Goal: Find specific fact: Find specific fact

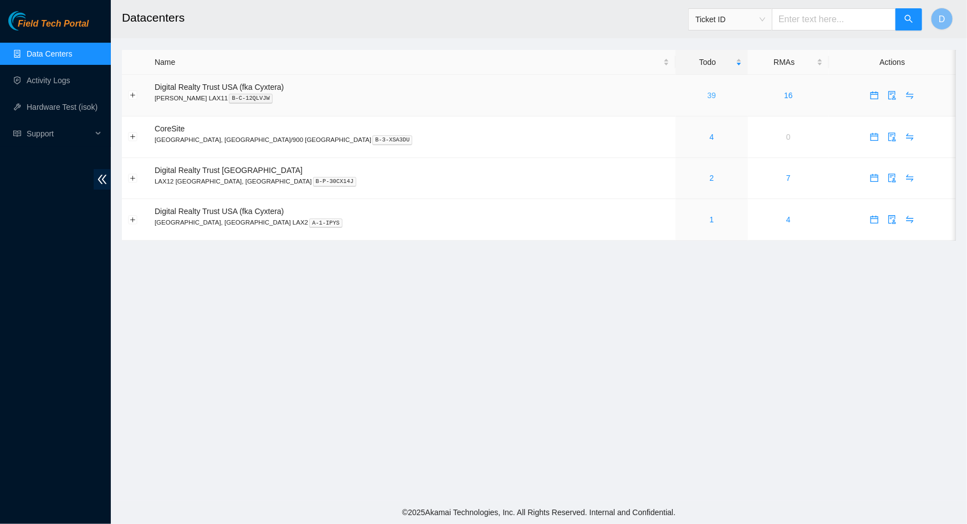
click at [708, 97] on link "39" at bounding box center [712, 95] width 9 height 9
click at [784, 96] on link "16" at bounding box center [788, 95] width 9 height 9
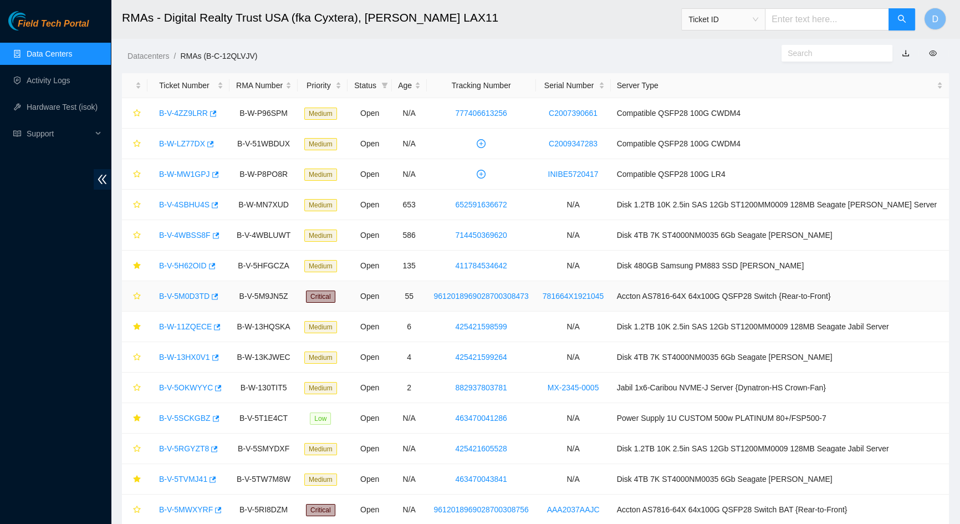
click at [182, 295] on link "B-V-5M0D3TD" at bounding box center [184, 296] width 50 height 9
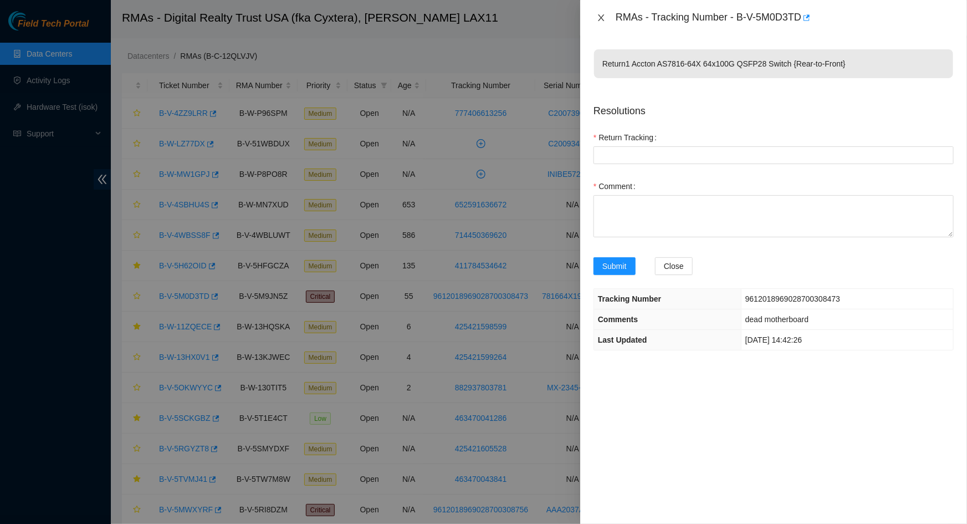
click at [599, 13] on icon "close" at bounding box center [601, 17] width 9 height 9
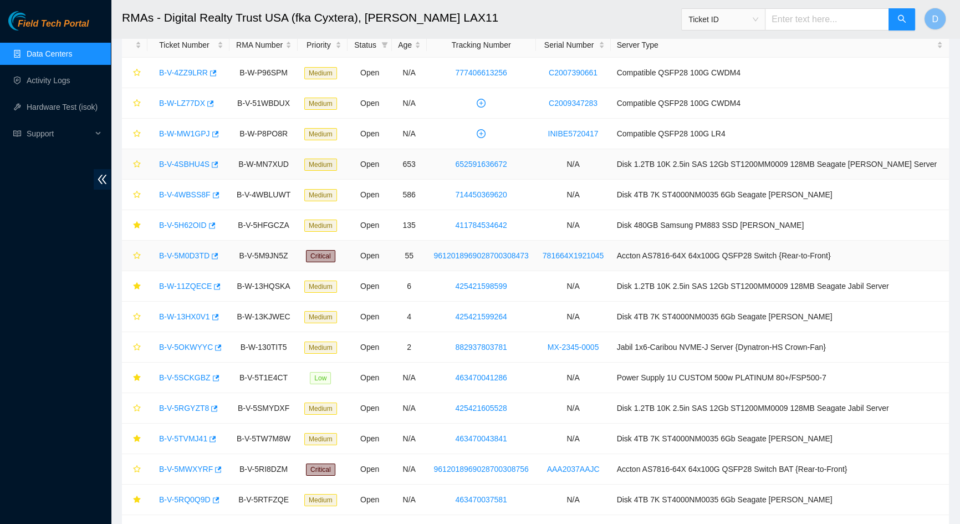
scroll to position [95, 0]
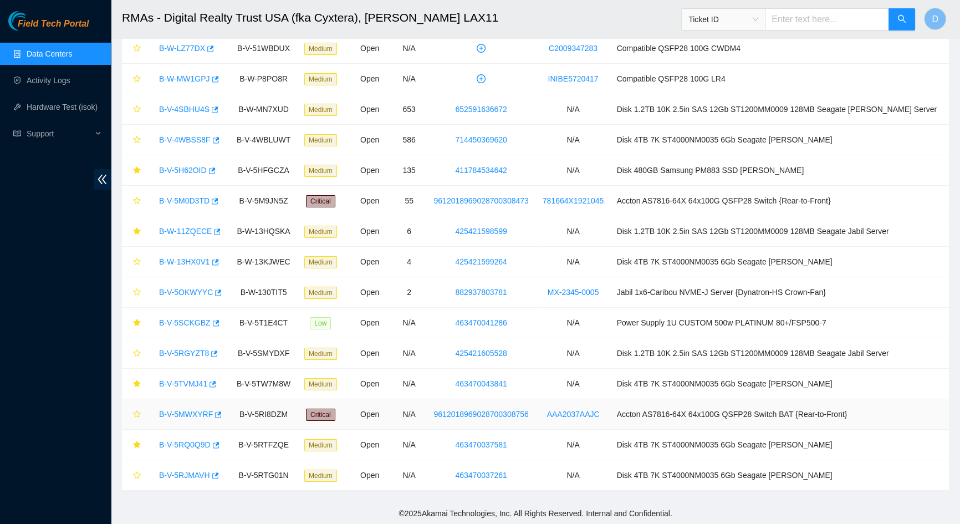
click at [192, 415] on link "B-V-5MWXYRF" at bounding box center [186, 414] width 54 height 9
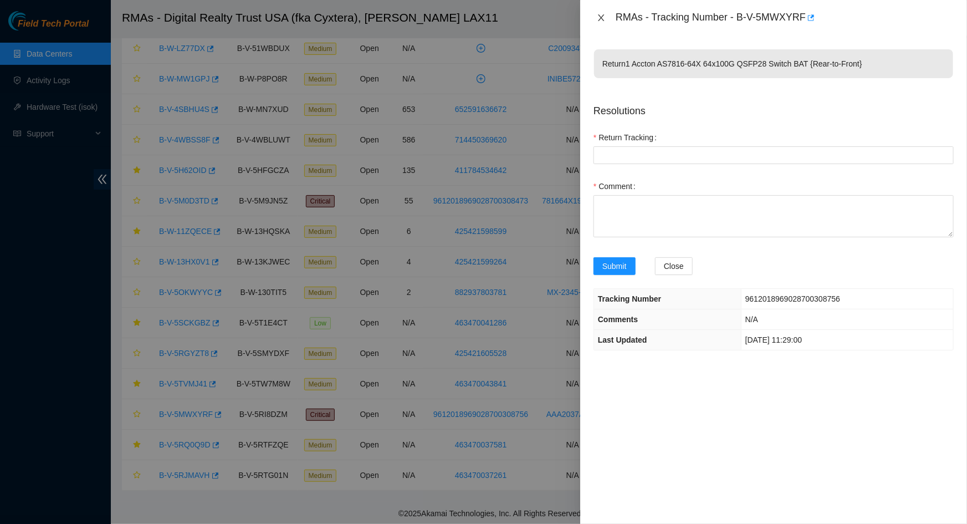
click at [603, 18] on icon "close" at bounding box center [601, 17] width 6 height 7
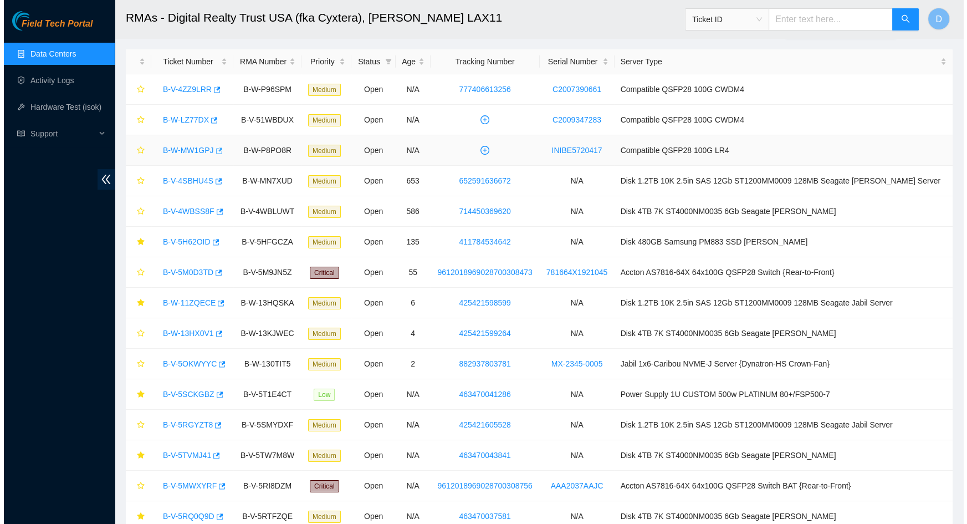
scroll to position [0, 0]
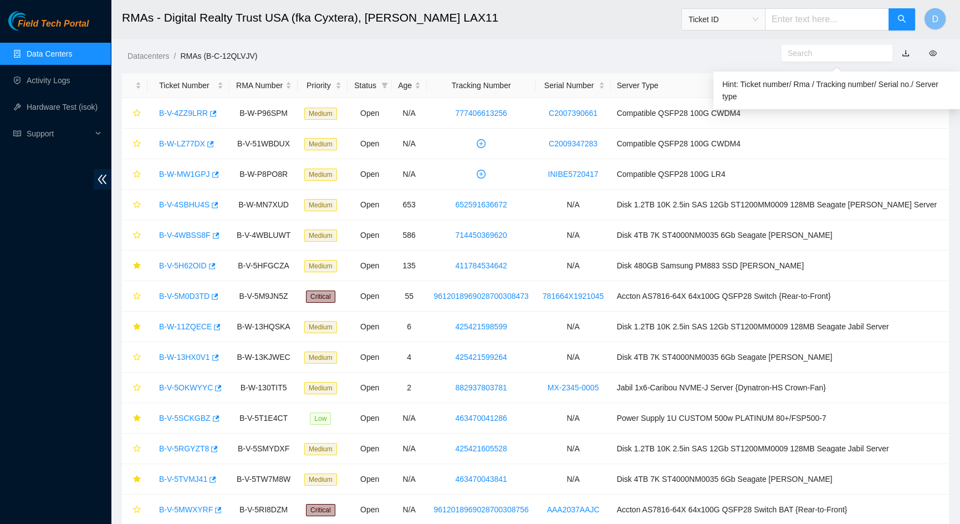
click at [795, 57] on input "text" at bounding box center [833, 53] width 90 height 12
click at [833, 49] on input "text" at bounding box center [833, 53] width 90 height 12
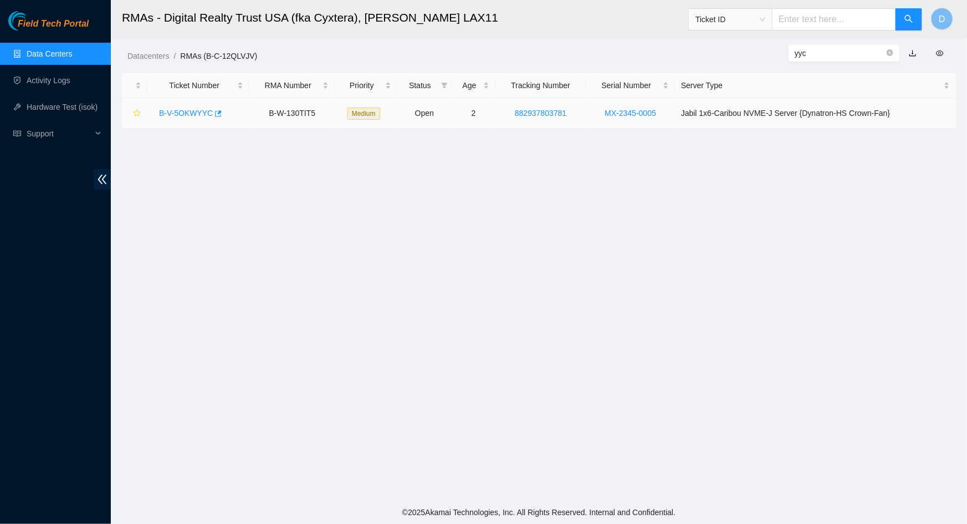
type input "yyc"
drag, startPoint x: 576, startPoint y: 110, endPoint x: 518, endPoint y: 116, distance: 58.6
click at [518, 116] on td "882937803781" at bounding box center [541, 113] width 91 height 30
copy link "882937803781"
drag, startPoint x: 835, startPoint y: 55, endPoint x: 773, endPoint y: 55, distance: 62.1
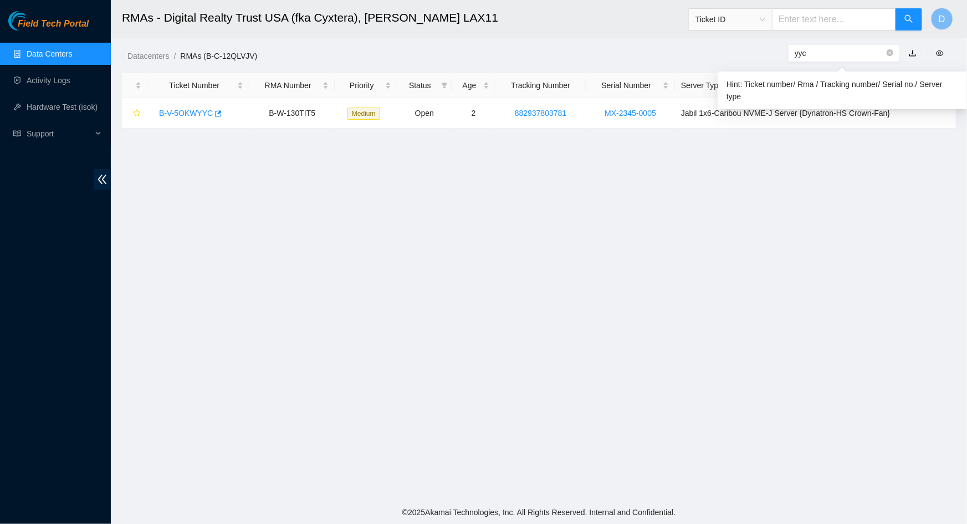
click at [773, 55] on div "yyc" at bounding box center [860, 53] width 214 height 18
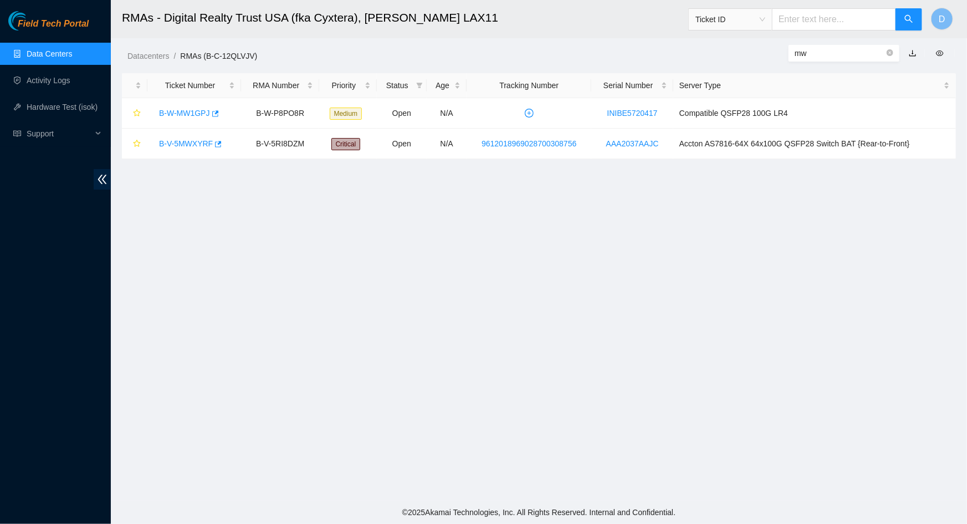
type input "mwe"
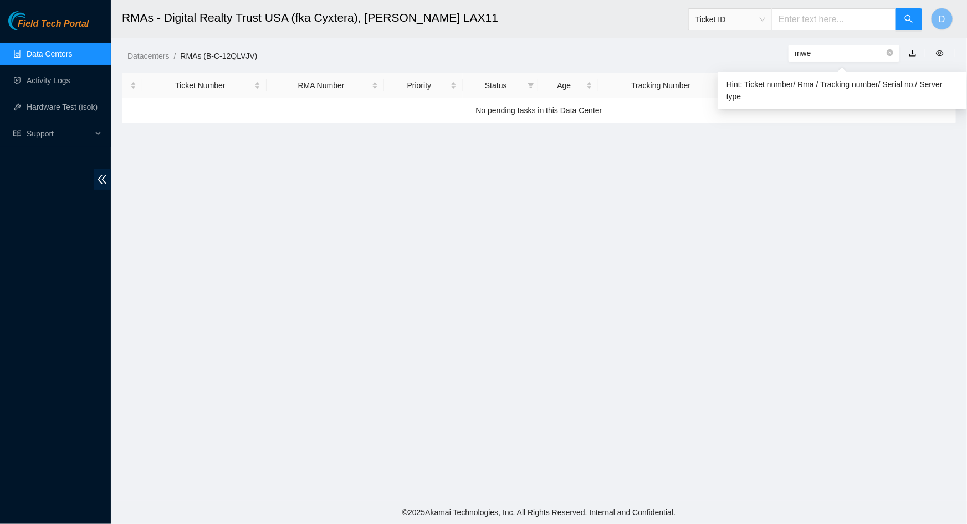
drag, startPoint x: 814, startPoint y: 55, endPoint x: 785, endPoint y: 55, distance: 28.3
click at [785, 55] on div "mwe" at bounding box center [860, 53] width 214 height 18
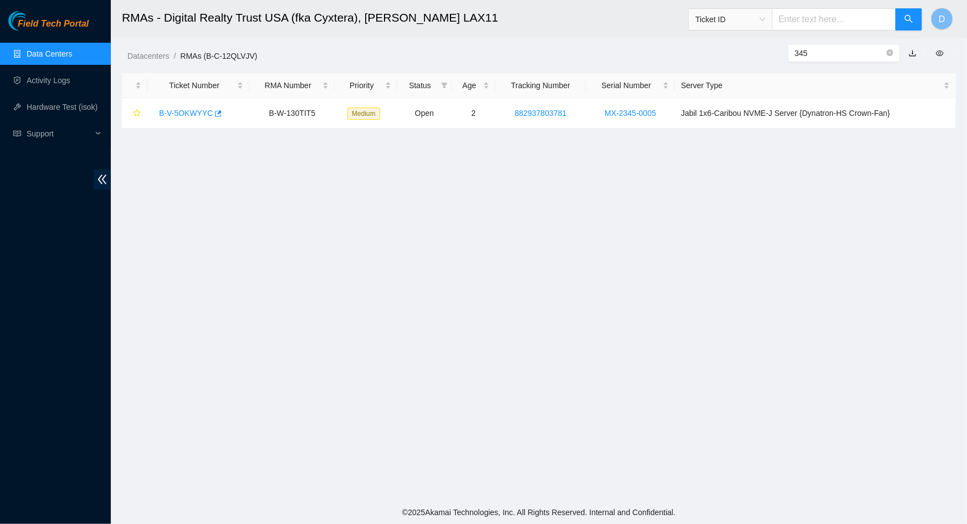
drag, startPoint x: 828, startPoint y: 55, endPoint x: 779, endPoint y: 53, distance: 49.4
click at [779, 53] on div "345" at bounding box center [860, 53] width 214 height 18
type input "345"
click at [66, 54] on link "Data Centers" at bounding box center [49, 53] width 45 height 9
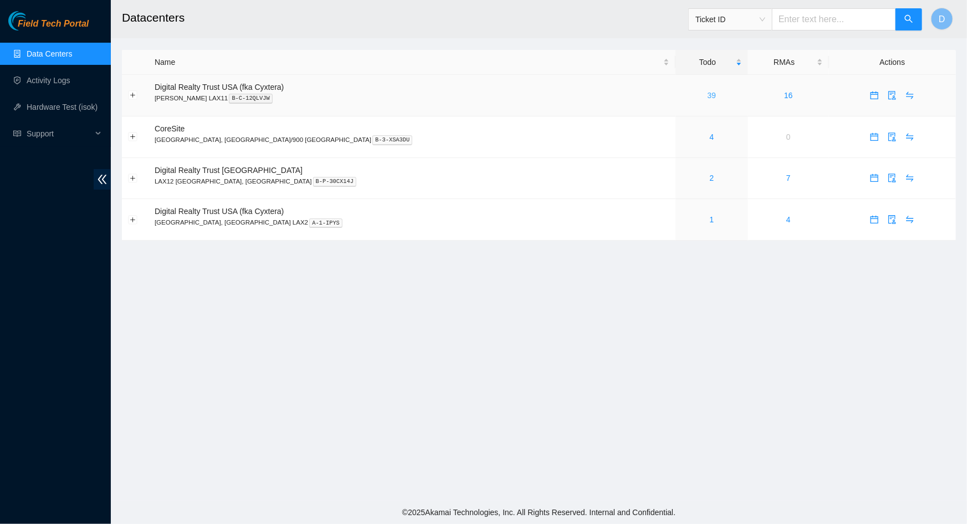
click at [708, 96] on link "39" at bounding box center [712, 95] width 9 height 9
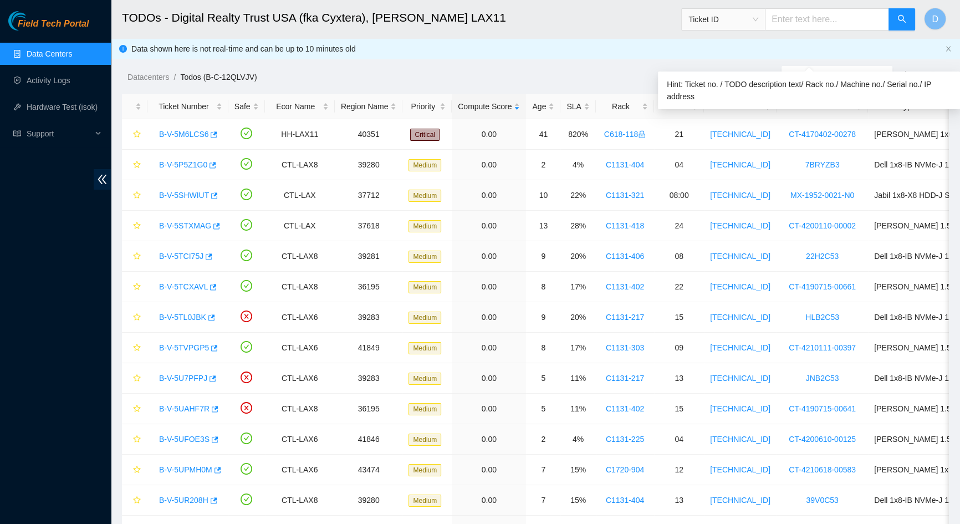
click at [856, 54] on div "Data shown here is not real-time and can be up to 10 minutes old" at bounding box center [535, 49] width 809 height 12
click at [847, 78] on input "text" at bounding box center [833, 74] width 90 height 12
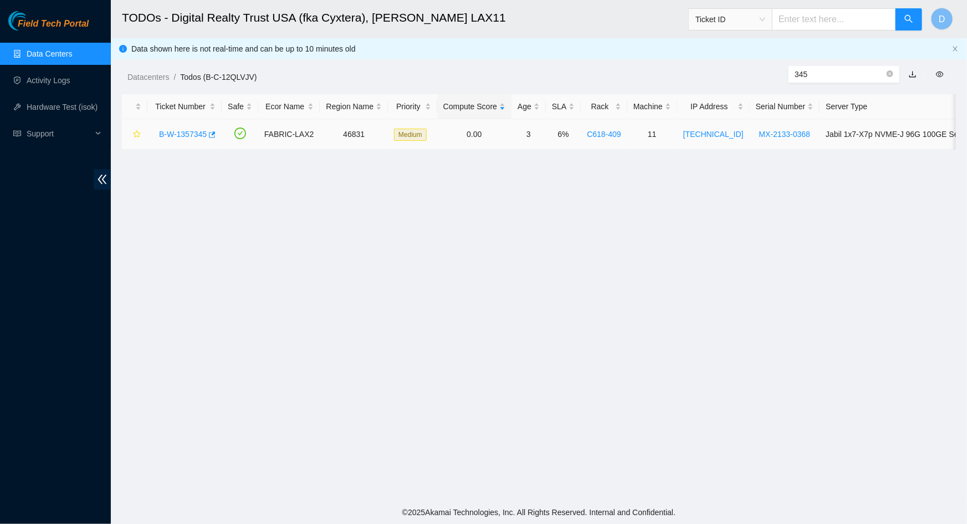
type input "345"
click at [182, 135] on link "B-W-1357345" at bounding box center [183, 134] width 48 height 9
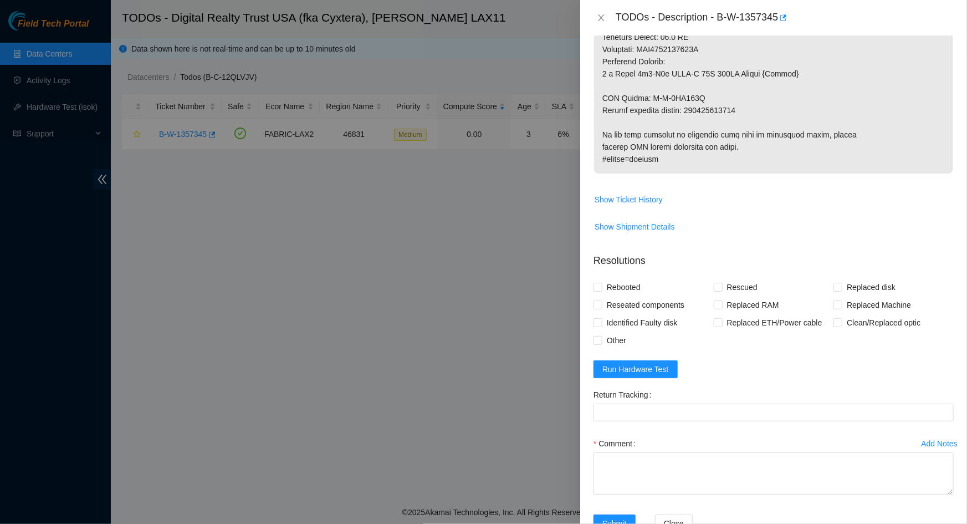
scroll to position [724, 0]
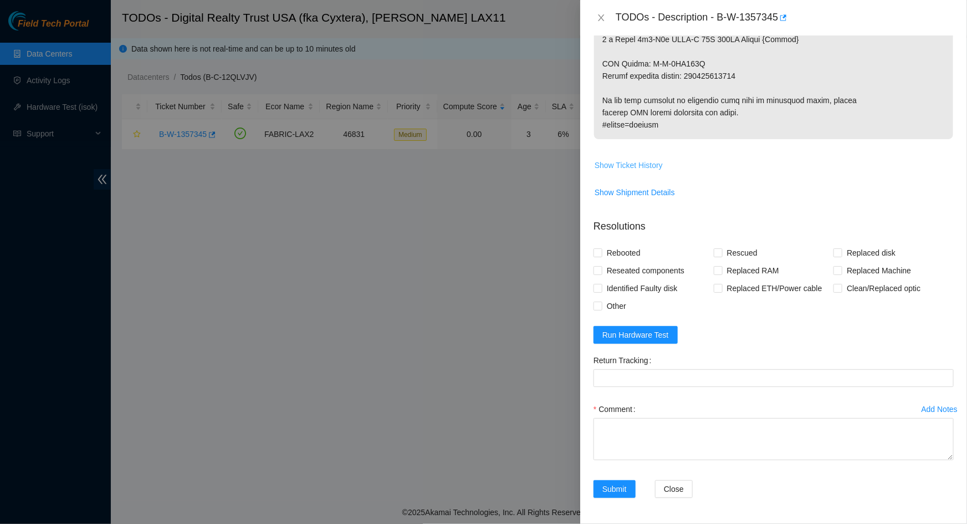
click at [637, 170] on span "Show Ticket History" at bounding box center [629, 165] width 68 height 12
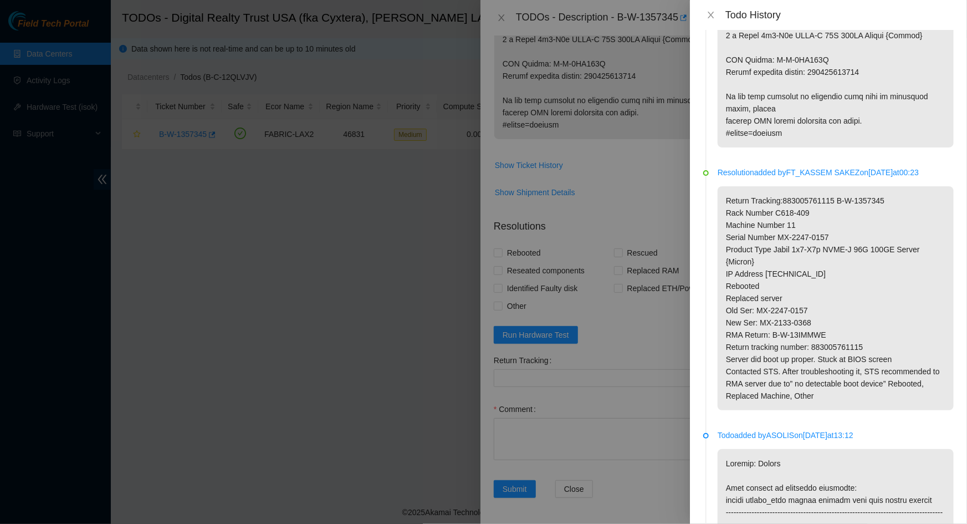
scroll to position [604, 0]
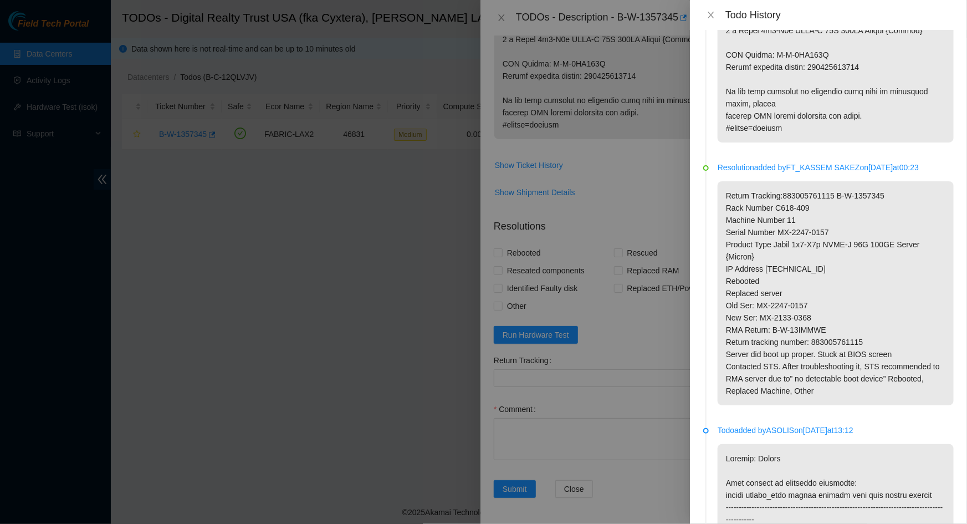
click at [800, 192] on p "Return Tracking:883005761115 B-W-1357345 Rack Number C618-409 Machine Number 11…" at bounding box center [836, 293] width 236 height 224
copy p "883005761115"
click at [714, 19] on icon "close" at bounding box center [711, 15] width 9 height 9
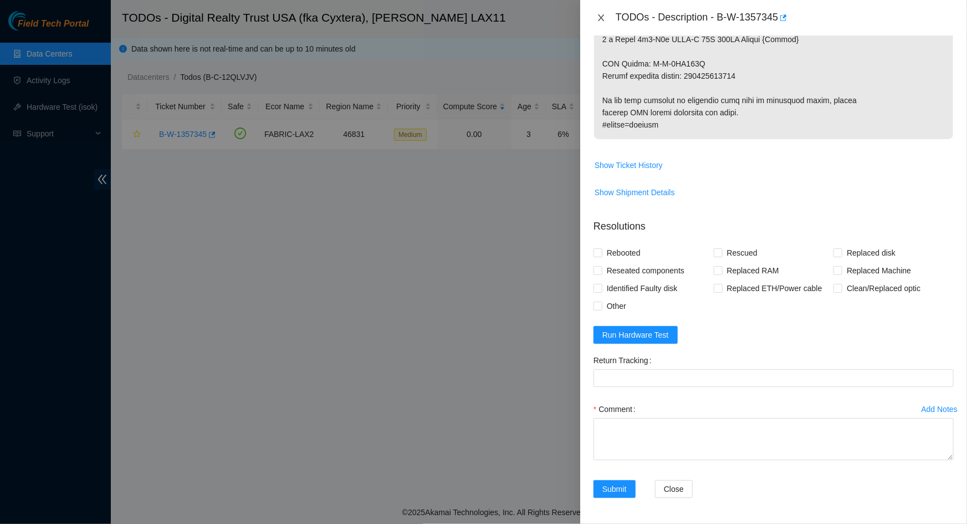
drag, startPoint x: 610, startPoint y: 37, endPoint x: 595, endPoint y: 22, distance: 20.4
click at [608, 34] on div "TODOs - Description - B-W-1357345 Problem Type Hardware Sub Type Tier 1 - Disk …" at bounding box center [773, 262] width 387 height 524
click at [594, 19] on button "Close" at bounding box center [602, 18] width 16 height 11
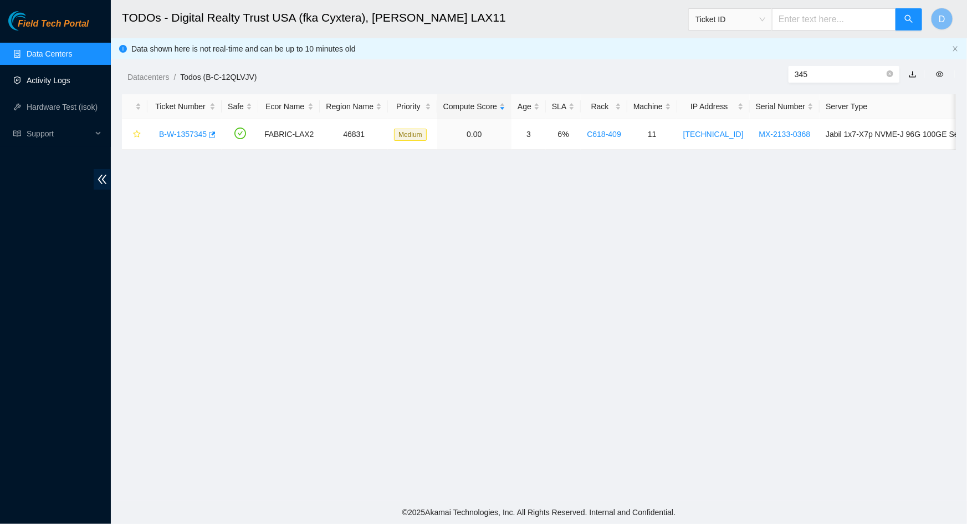
scroll to position [206, 0]
click at [54, 58] on link "Data Centers" at bounding box center [49, 53] width 45 height 9
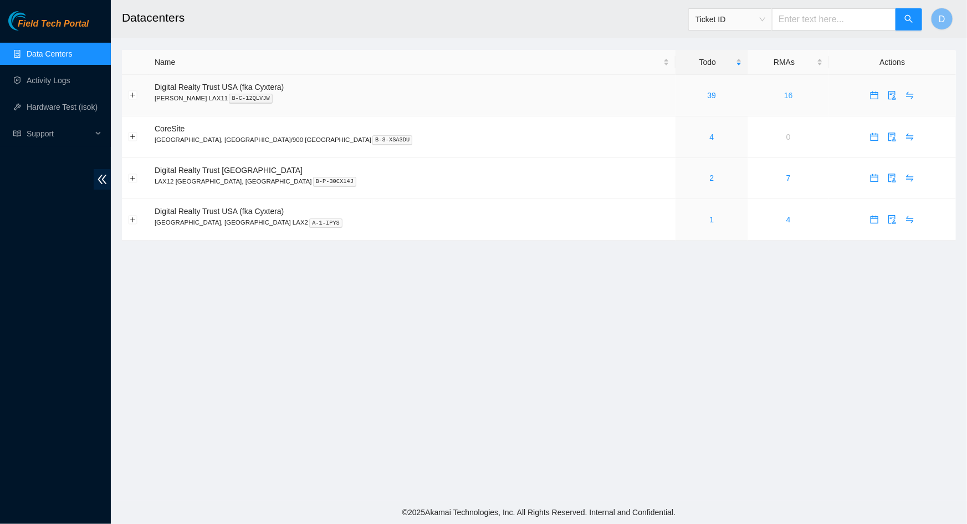
click at [784, 94] on link "16" at bounding box center [788, 95] width 9 height 9
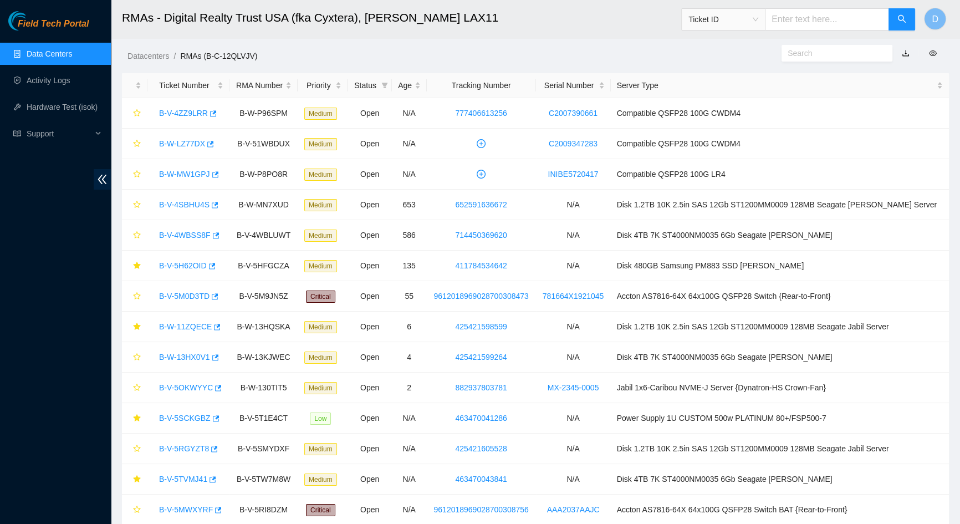
click at [809, 54] on input "text" at bounding box center [833, 53] width 90 height 12
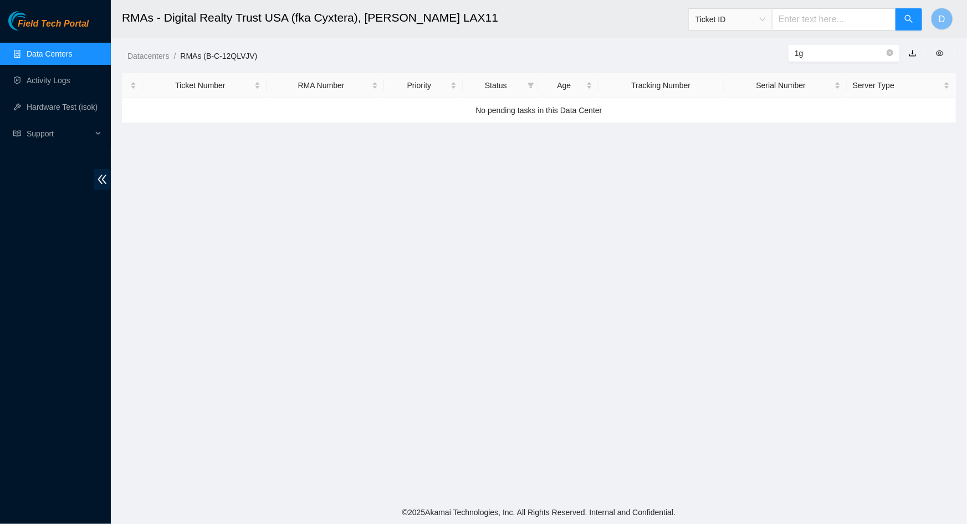
type input "1"
type input "w"
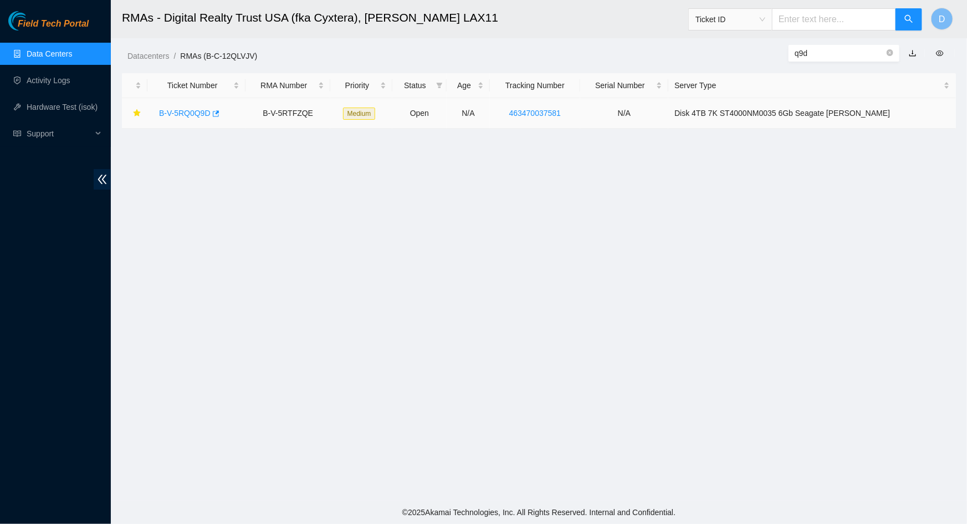
type input "q9d"
drag, startPoint x: 601, startPoint y: 112, endPoint x: 545, endPoint y: 111, distance: 56.0
click at [545, 111] on td "463470037581" at bounding box center [535, 113] width 90 height 30
copy link "463470037581"
drag, startPoint x: 814, startPoint y: 57, endPoint x: 775, endPoint y: 59, distance: 38.9
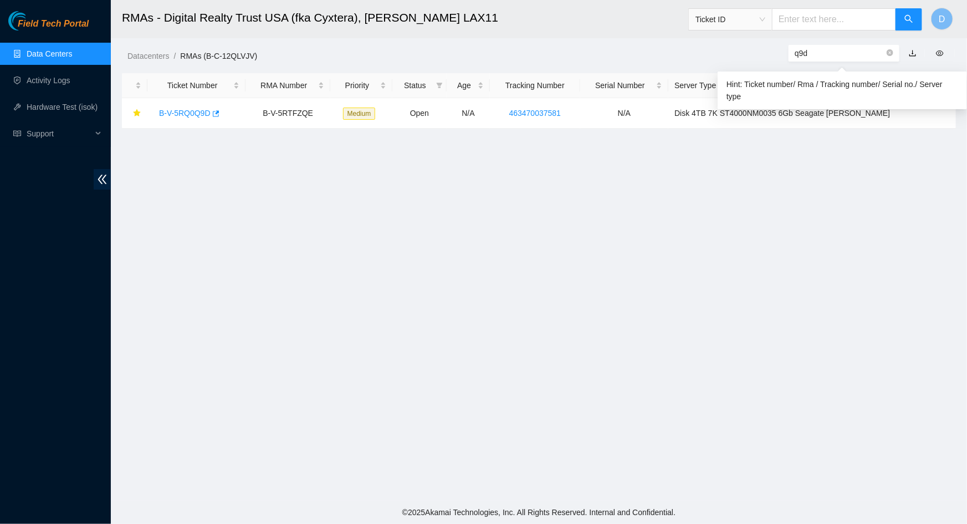
click at [775, 59] on div "q9d" at bounding box center [860, 53] width 214 height 18
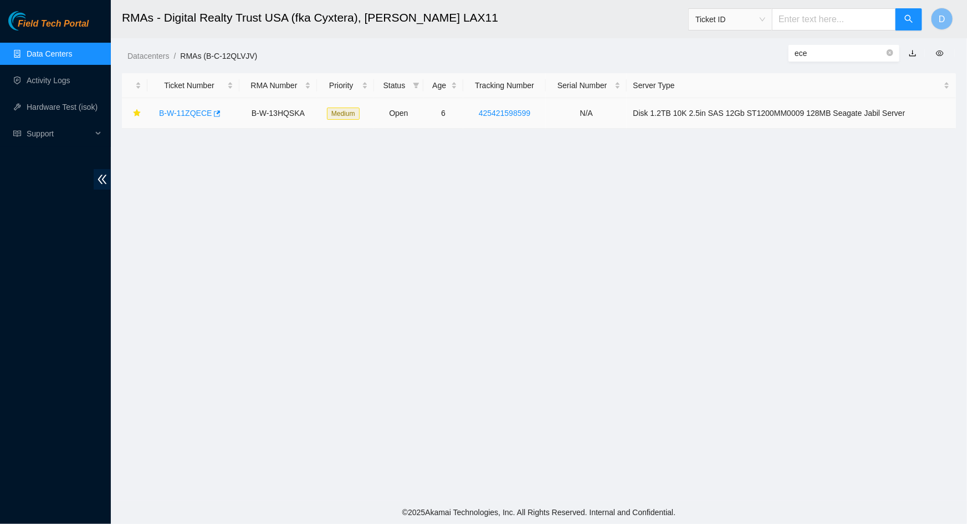
type input "ece"
drag, startPoint x: 554, startPoint y: 114, endPoint x: 482, endPoint y: 113, distance: 71.5
click at [482, 113] on tr "B-W-11ZQECE B-W-13HQSKA Medium Open 6 425421598599 N/A Disk 1.2TB 10K 2.5in SAS…" at bounding box center [539, 113] width 834 height 30
copy link "425421598599"
drag, startPoint x: 813, startPoint y: 54, endPoint x: 775, endPoint y: 52, distance: 37.7
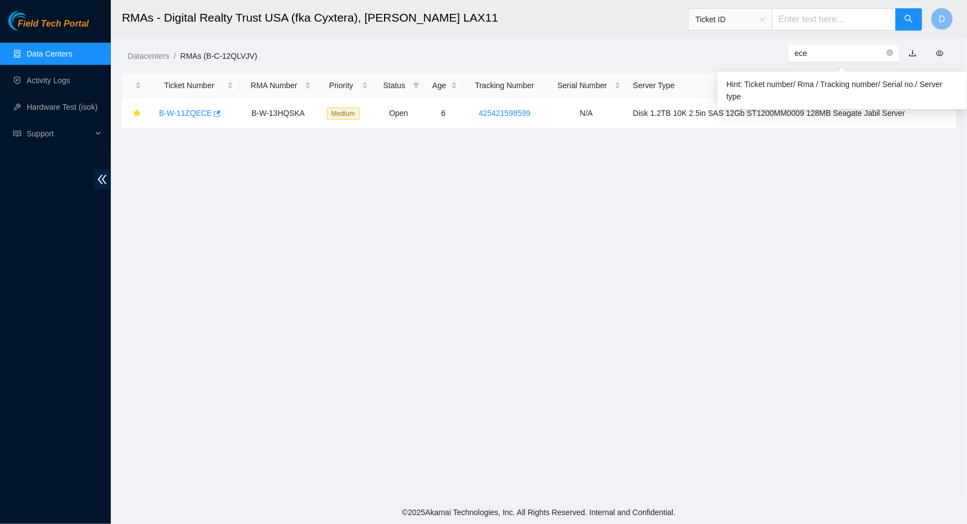
click at [775, 52] on div "ece" at bounding box center [860, 53] width 214 height 18
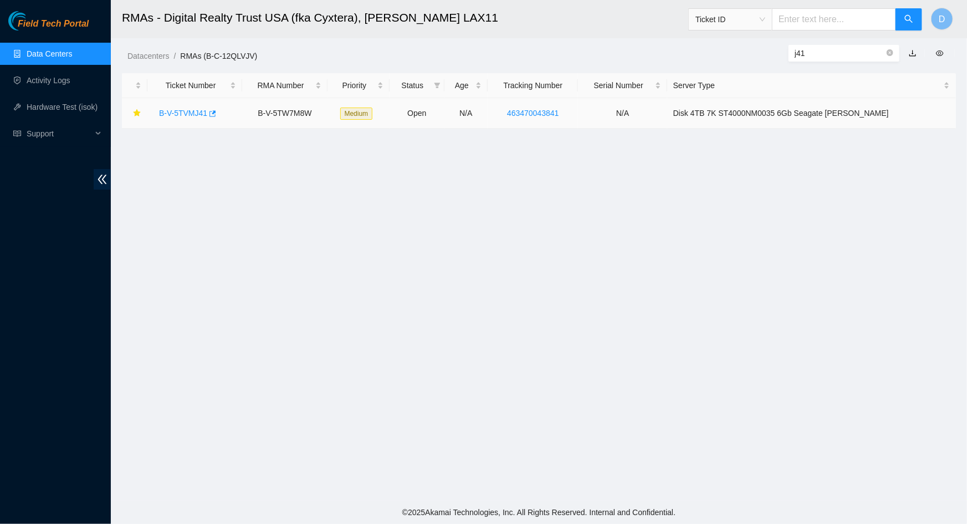
type input "j41"
drag, startPoint x: 602, startPoint y: 113, endPoint x: 544, endPoint y: 114, distance: 58.2
click at [544, 114] on td "463470043841" at bounding box center [533, 113] width 90 height 30
copy link "463470043841"
drag, startPoint x: 801, startPoint y: 55, endPoint x: 775, endPoint y: 52, distance: 25.8
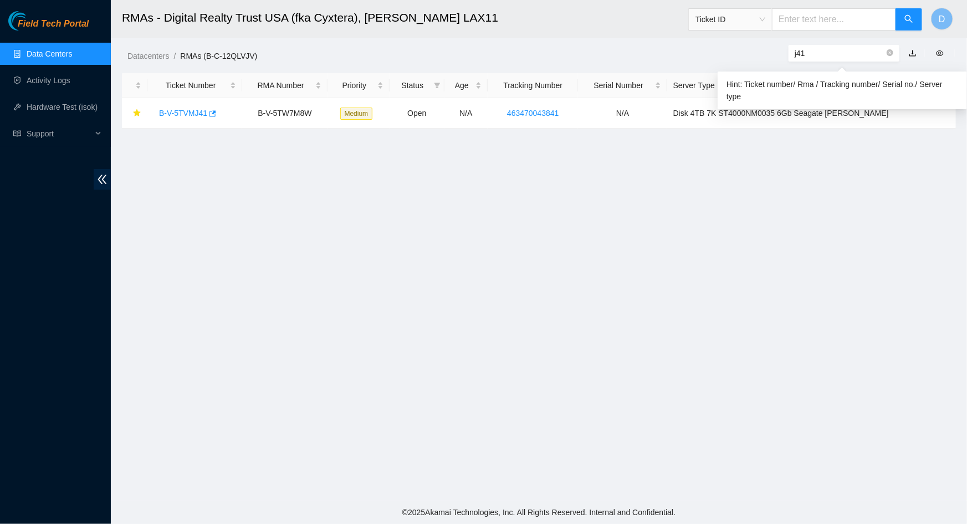
click at [775, 52] on div "j41" at bounding box center [860, 53] width 214 height 18
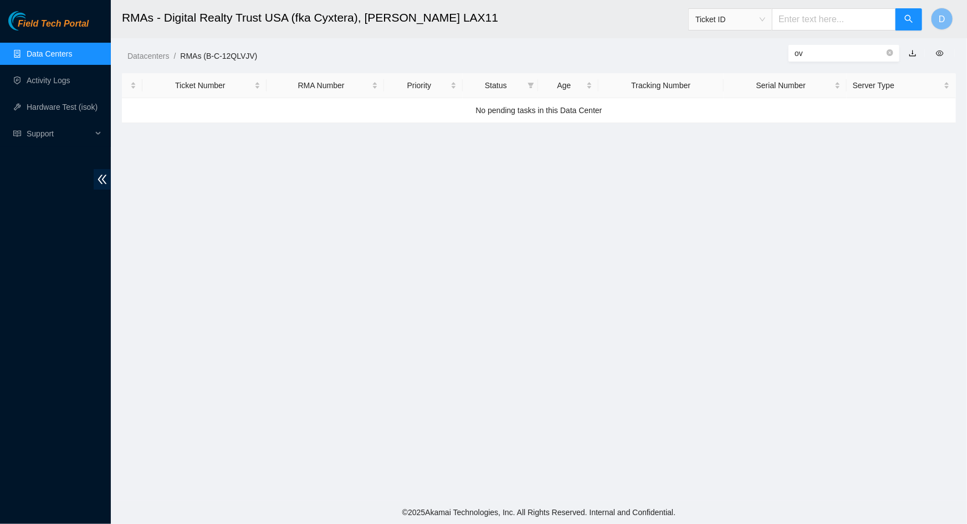
type input "o"
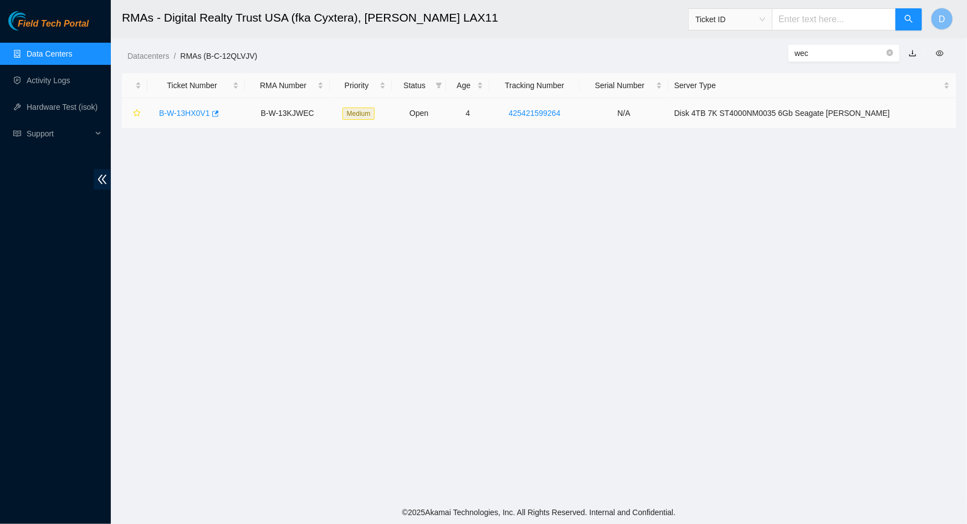
type input "wec"
drag, startPoint x: 614, startPoint y: 111, endPoint x: 544, endPoint y: 108, distance: 69.9
click at [544, 108] on td "425421599264" at bounding box center [534, 113] width 90 height 30
copy link "425421599264"
drag, startPoint x: 819, startPoint y: 57, endPoint x: 785, endPoint y: 57, distance: 33.3
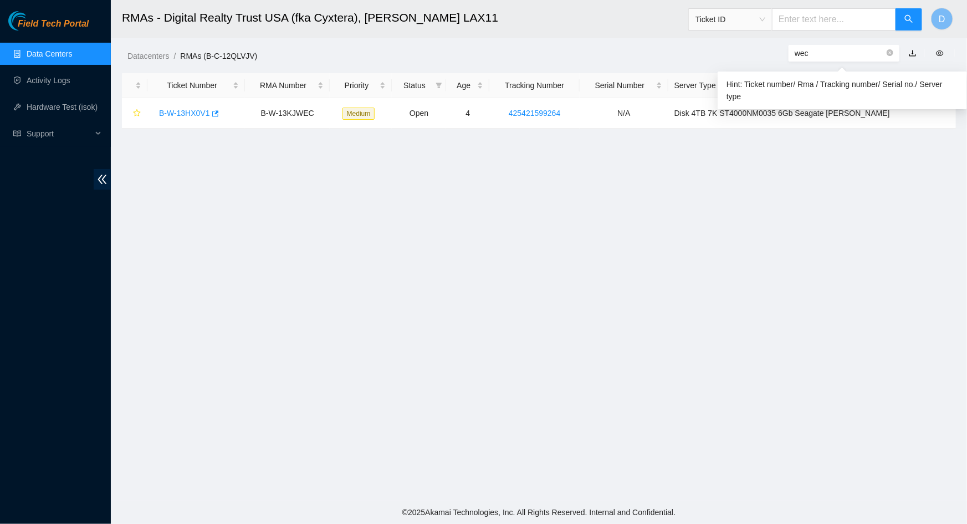
click at [785, 57] on div "wec" at bounding box center [860, 53] width 214 height 18
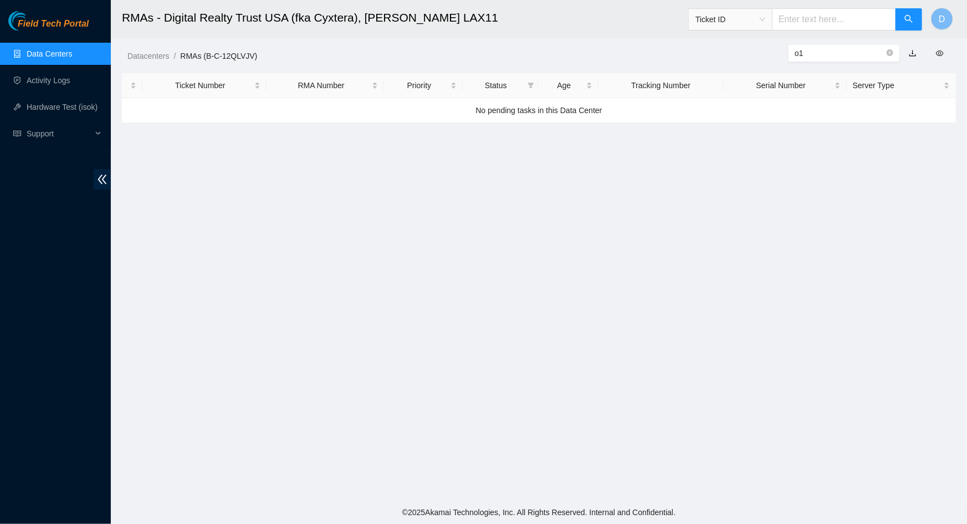
type input "o"
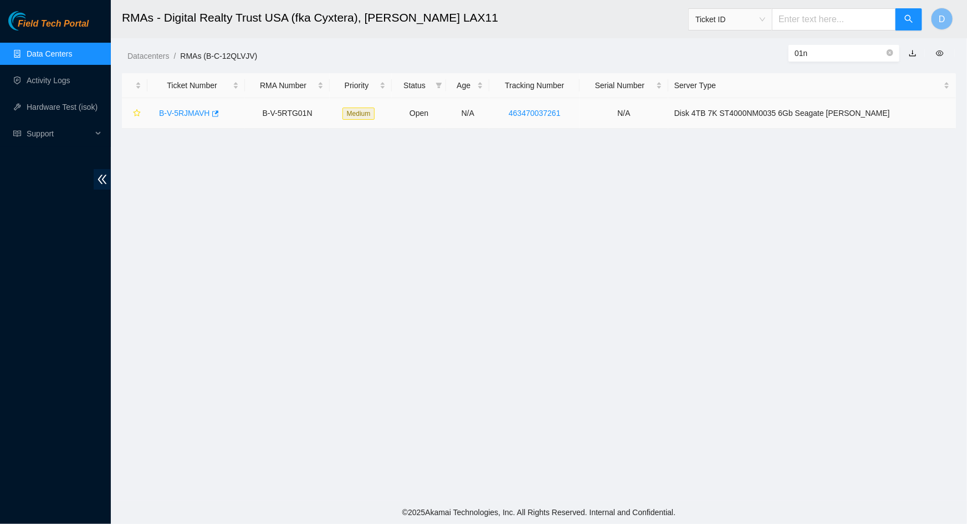
type input "01n"
drag, startPoint x: 605, startPoint y: 116, endPoint x: 543, endPoint y: 108, distance: 62.0
click at [543, 108] on td "463470037261" at bounding box center [534, 113] width 90 height 30
copy link "463470037261"
drag, startPoint x: 821, startPoint y: 50, endPoint x: 763, endPoint y: 51, distance: 58.2
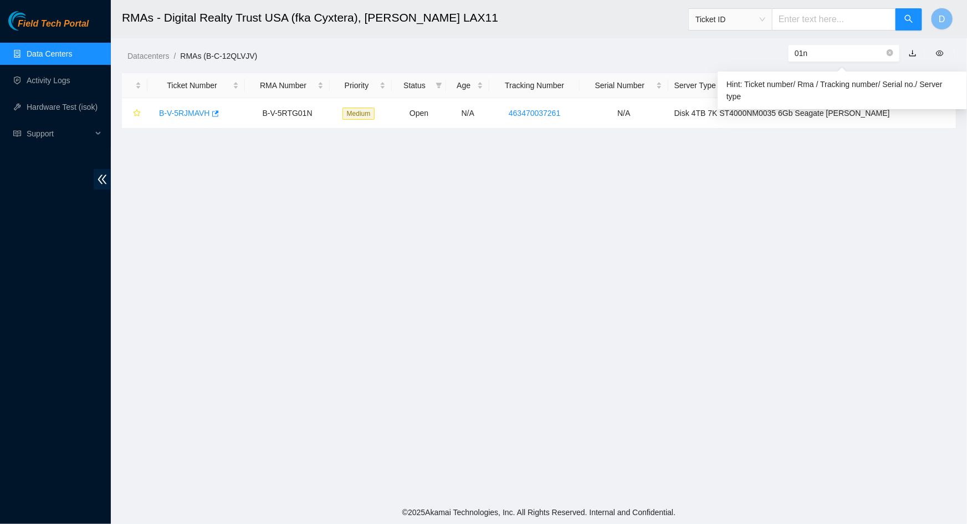
click at [763, 51] on div "01n" at bounding box center [860, 53] width 214 height 18
type input "gbz"
drag, startPoint x: 580, startPoint y: 113, endPoint x: 514, endPoint y: 112, distance: 66.0
click at [514, 112] on tr "B-V-5SCKGBZ B-V-5T1E4CT Low Open N/A 463470041286 N/A Power Supply 1U CUSTOM 50…" at bounding box center [539, 113] width 834 height 30
copy link "463470041286"
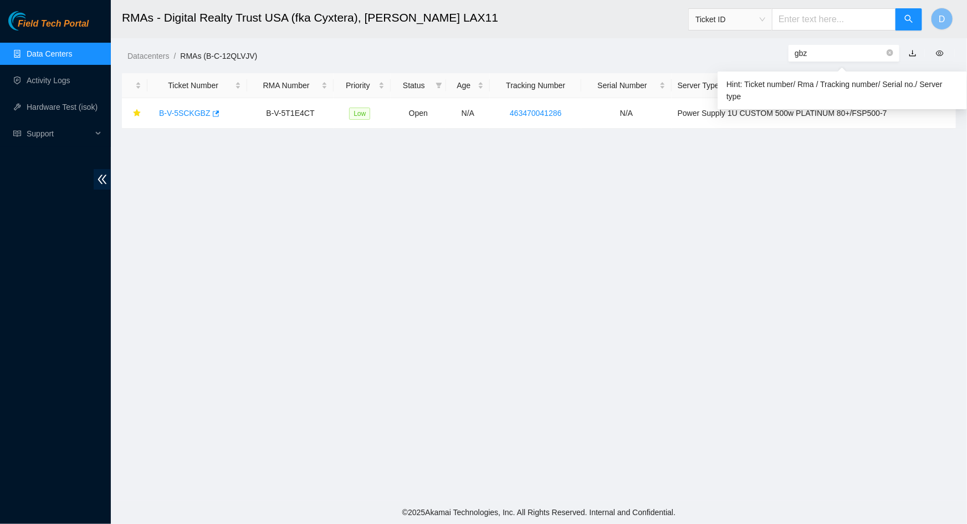
drag, startPoint x: 836, startPoint y: 53, endPoint x: 762, endPoint y: 58, distance: 73.9
click at [762, 58] on div "gbz" at bounding box center [860, 53] width 214 height 18
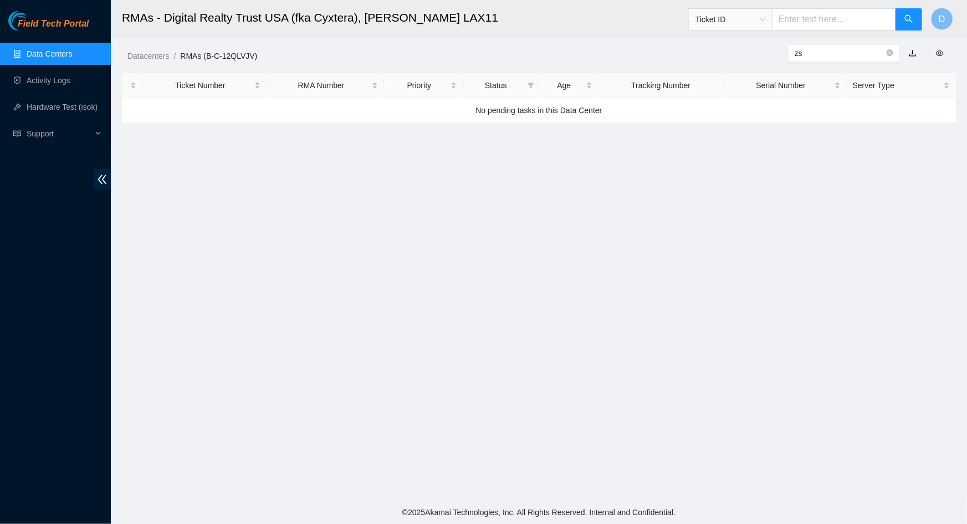
type input "z"
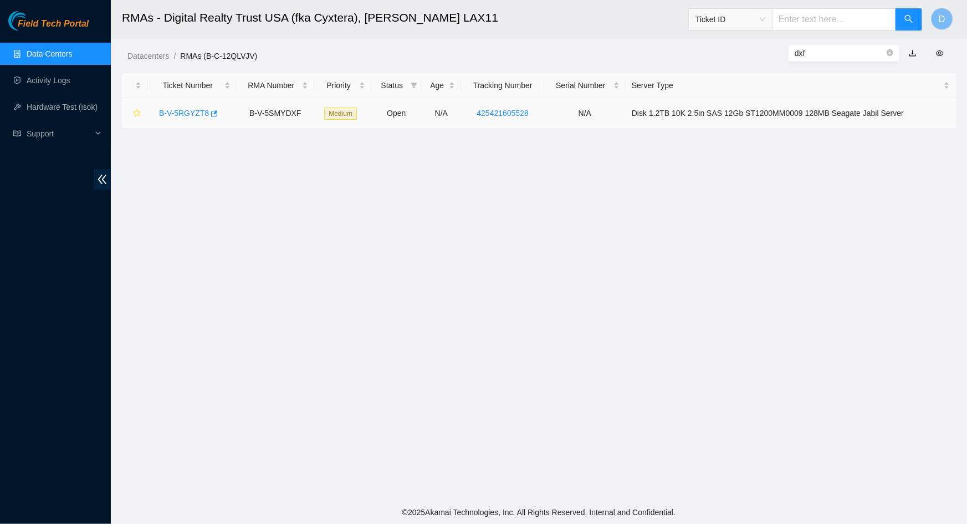
type input "dxf"
drag, startPoint x: 549, startPoint y: 110, endPoint x: 484, endPoint y: 113, distance: 64.4
click at [484, 113] on td "425421605528" at bounding box center [502, 113] width 83 height 30
copy link "425421605528"
